Goal: Find specific fact: Find specific fact

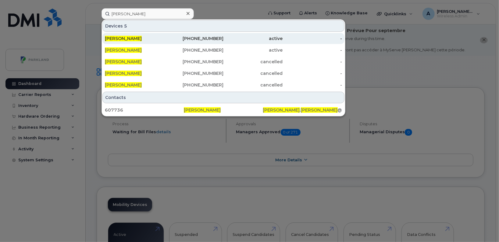
drag, startPoint x: 0, startPoint y: 0, endPoint x: 156, endPoint y: 39, distance: 160.6
click at [156, 39] on div "[PERSON_NAME]" at bounding box center [134, 38] width 59 height 6
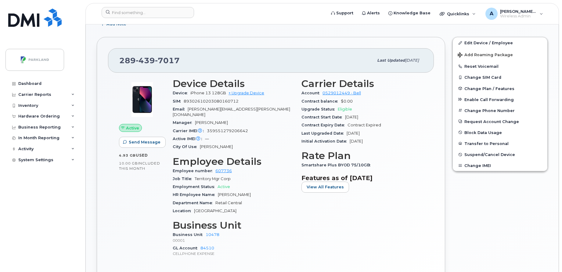
scroll to position [194, 0]
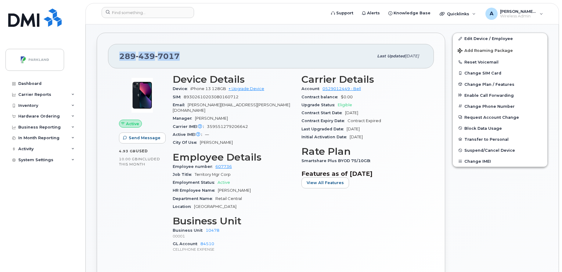
drag, startPoint x: 184, startPoint y: 58, endPoint x: 106, endPoint y: 59, distance: 79.0
click at [106, 59] on div "[PHONE_NUMBER] Last updated [DATE] Active Send Message 4.93 GB  used 10.00 GB  …" at bounding box center [271, 165] width 348 height 264
copy span "[PHONE_NUMBER]"
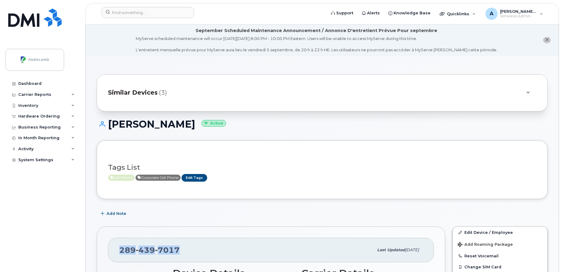
drag, startPoint x: 189, startPoint y: 124, endPoint x: 110, endPoint y: 127, distance: 78.7
click at [110, 127] on h1 "Michael Stevens Active" at bounding box center [322, 124] width 451 height 11
copy h1 "Michael Stevens"
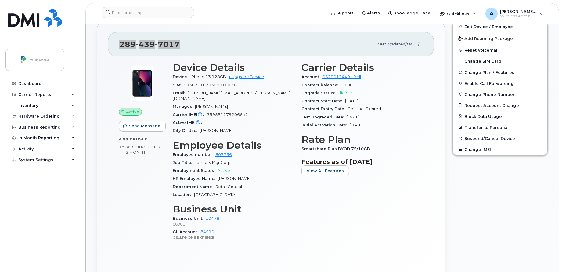
scroll to position [208, 0]
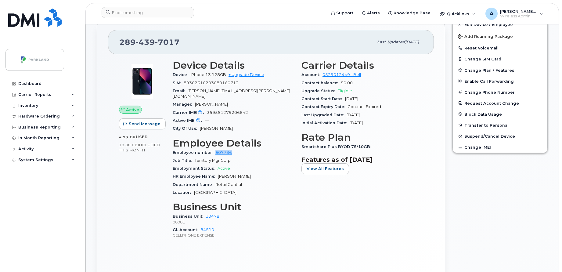
drag, startPoint x: 235, startPoint y: 147, endPoint x: 213, endPoint y: 148, distance: 22.0
click at [213, 149] on div "Employee number 607736" at bounding box center [233, 153] width 121 height 8
copy link "607736"
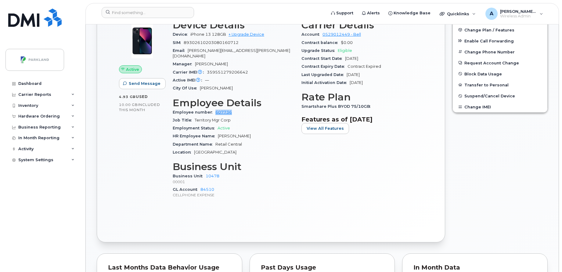
scroll to position [249, 0]
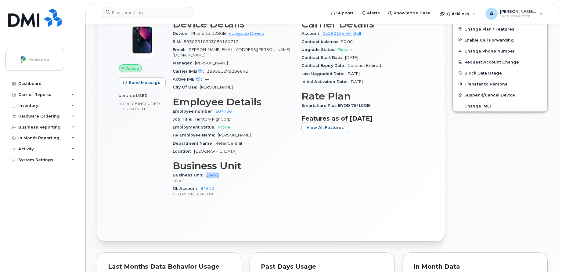
drag, startPoint x: 225, startPoint y: 169, endPoint x: 204, endPoint y: 170, distance: 21.7
click at [204, 171] on div "Business Unit 10478 00001" at bounding box center [233, 177] width 121 height 13
copy link "10478"
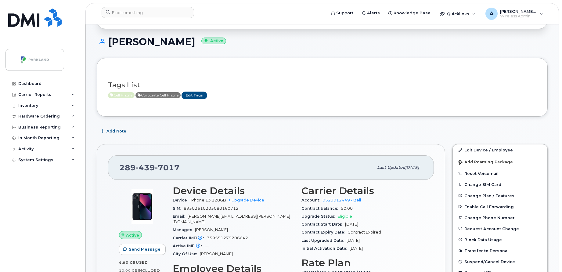
scroll to position [92, 0]
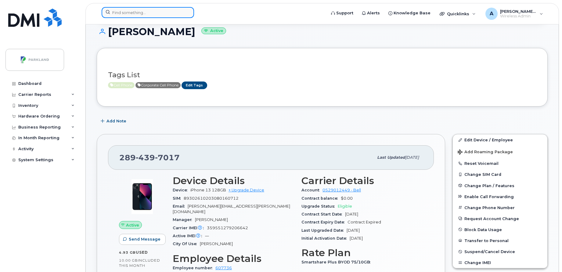
click at [151, 13] on input at bounding box center [148, 12] width 92 height 11
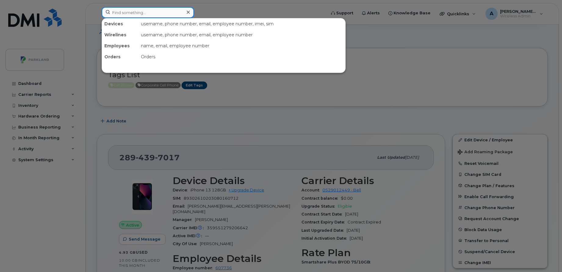
paste input "Connary Mcgee"
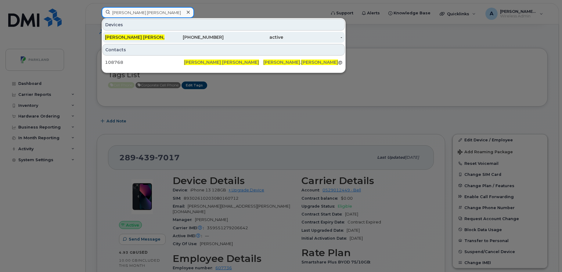
type input "Connary Mcgee"
click at [178, 35] on div "902-890-9827" at bounding box center [193, 37] width 59 height 6
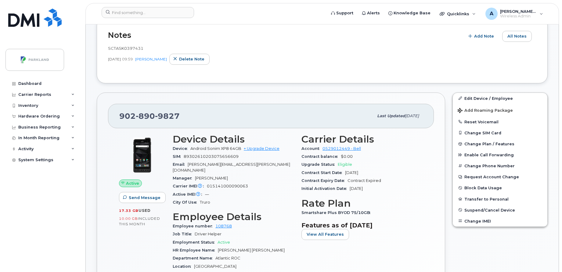
scroll to position [139, 0]
drag, startPoint x: 185, startPoint y: 113, endPoint x: 110, endPoint y: 114, distance: 74.4
click at [110, 114] on div "902 890 9827 Last updated Aug 22, 2025" at bounding box center [271, 116] width 326 height 24
copy span "902 890 9827"
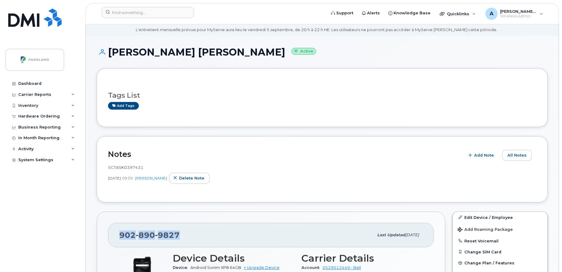
scroll to position [20, 0]
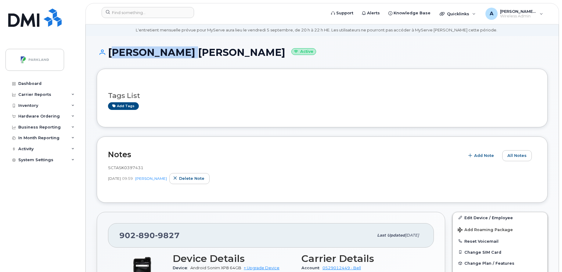
drag, startPoint x: 187, startPoint y: 52, endPoint x: 109, endPoint y: 52, distance: 77.8
click at [109, 52] on h1 "Connary Mcgee Active" at bounding box center [322, 52] width 451 height 11
copy h1 "Connary Mcgee"
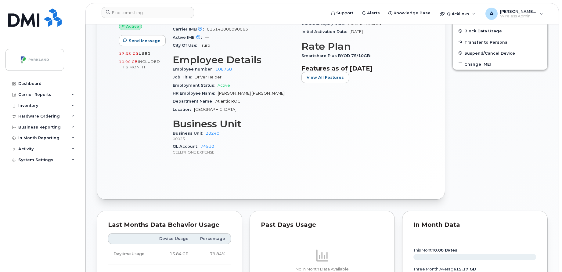
scroll to position [296, 0]
drag, startPoint x: 233, startPoint y: 64, endPoint x: 214, endPoint y: 63, distance: 18.3
click at [214, 65] on div "Employee number 108768" at bounding box center [233, 69] width 121 height 8
copy link "108768"
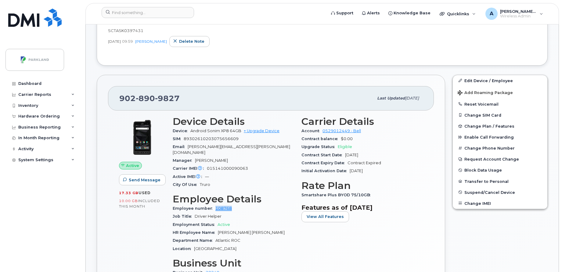
scroll to position [159, 0]
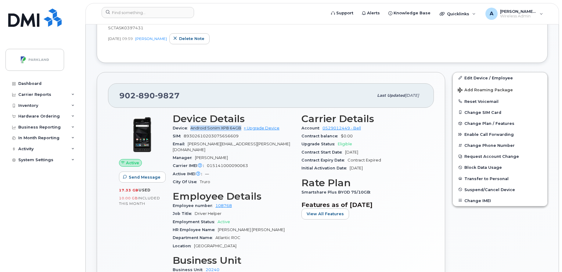
drag, startPoint x: 191, startPoint y: 126, endPoint x: 241, endPoint y: 131, distance: 50.8
click at [241, 131] on div "Device Android Sonim XP8 64GB + Upgrade Device" at bounding box center [233, 128] width 121 height 8
copy span "Android Sonim XP8 64GB"
drag, startPoint x: 182, startPoint y: 92, endPoint x: 116, endPoint y: 93, distance: 65.9
click at [116, 93] on div "902 890 9827 Last updated Aug 22, 2025" at bounding box center [271, 95] width 326 height 24
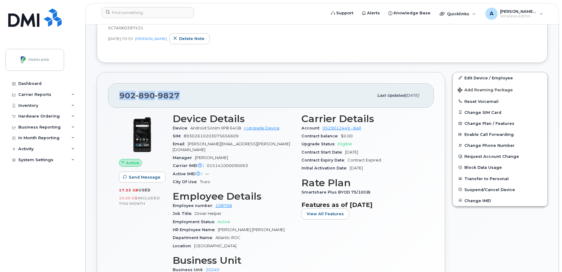
copy span "902 890 9827"
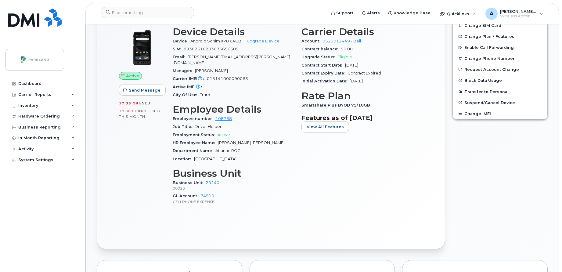
scroll to position [250, 0]
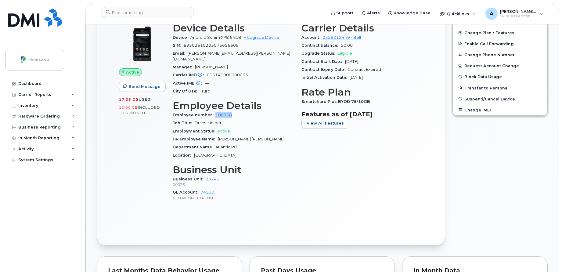
drag, startPoint x: 234, startPoint y: 108, endPoint x: 213, endPoint y: 110, distance: 20.9
click at [213, 111] on div "Employee number 108768" at bounding box center [233, 115] width 121 height 8
copy link "108768"
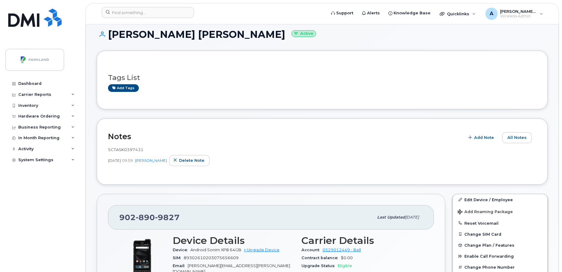
scroll to position [0, 0]
